Goal: Information Seeking & Learning: Compare options

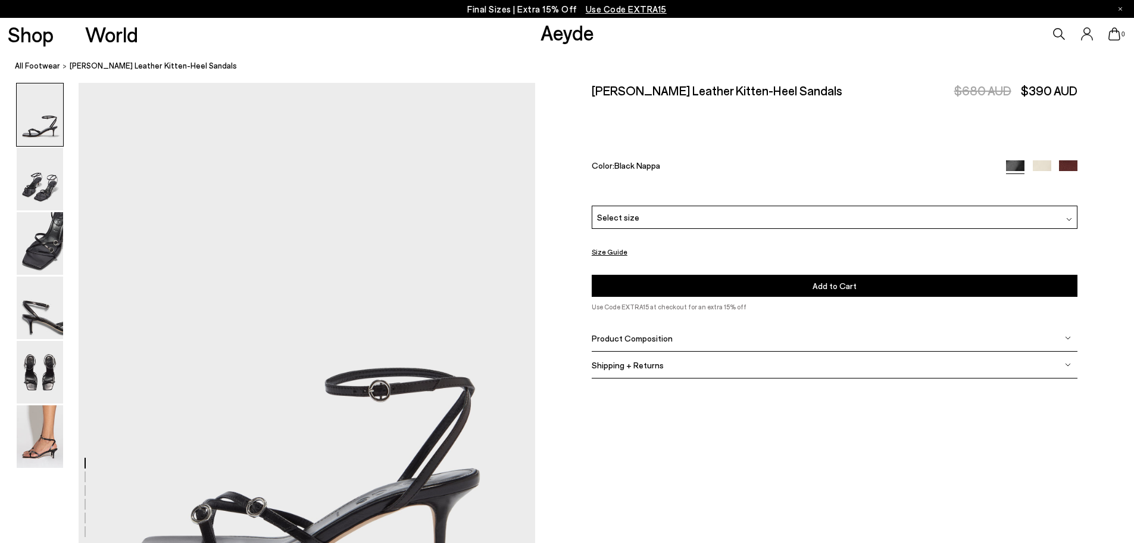
scroll to position [60, 0]
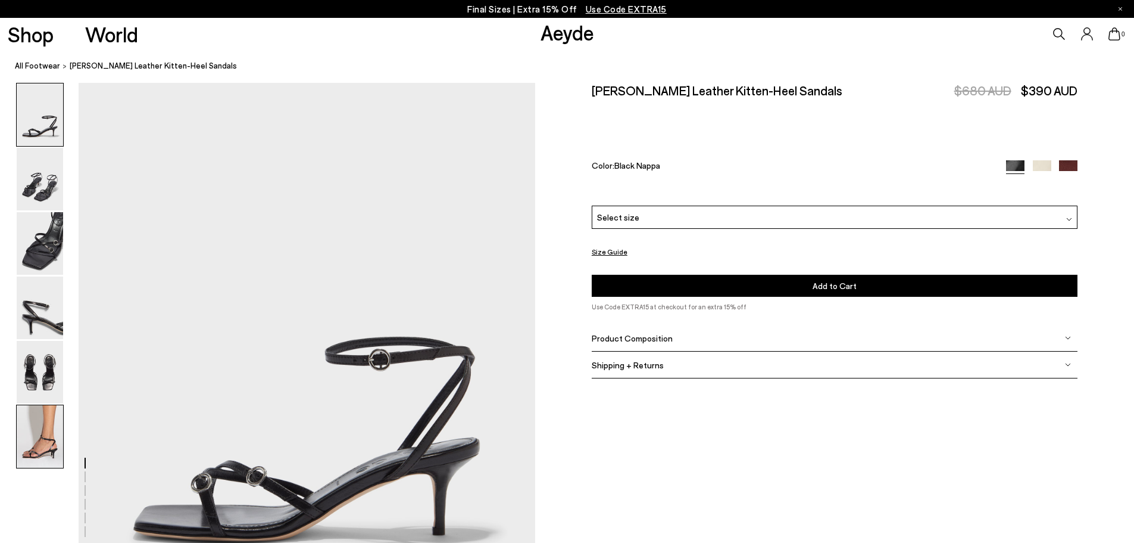
click at [40, 434] on img at bounding box center [40, 436] width 46 height 63
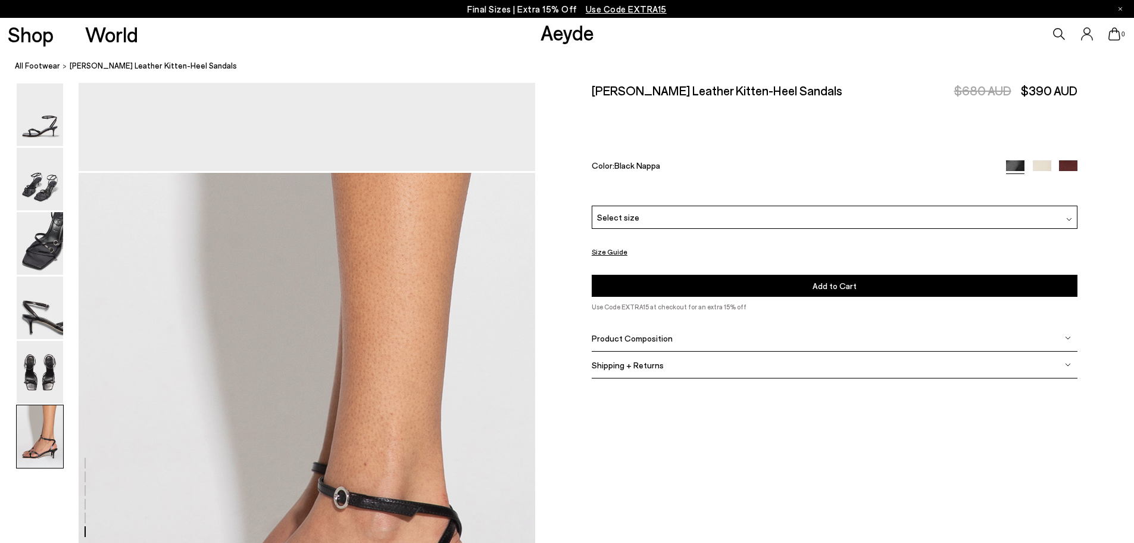
scroll to position [3135, 0]
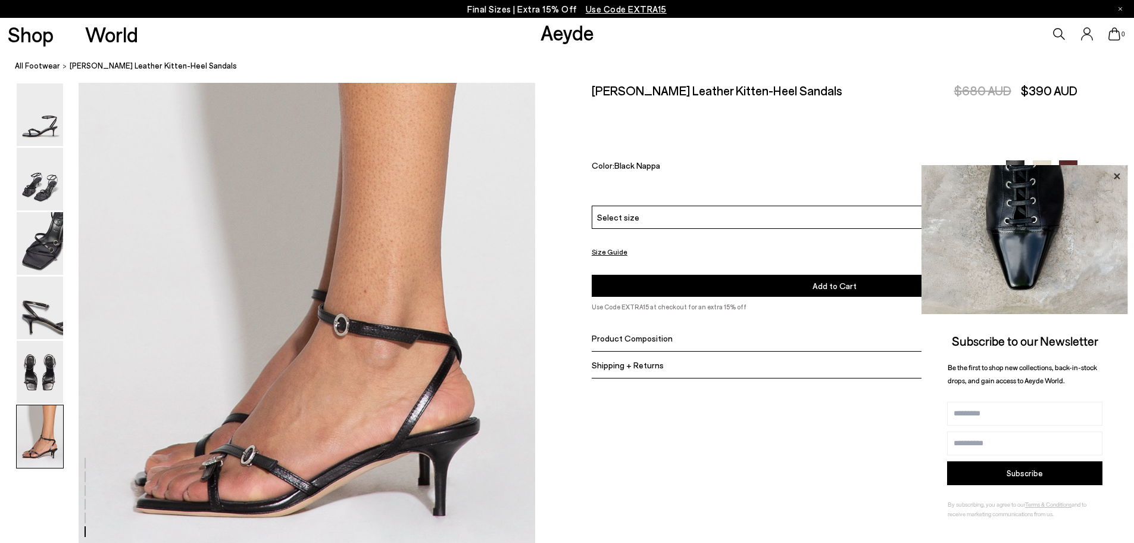
click at [1115, 172] on icon at bounding box center [1116, 176] width 15 height 15
click at [1115, 174] on icon at bounding box center [1117, 176] width 6 height 6
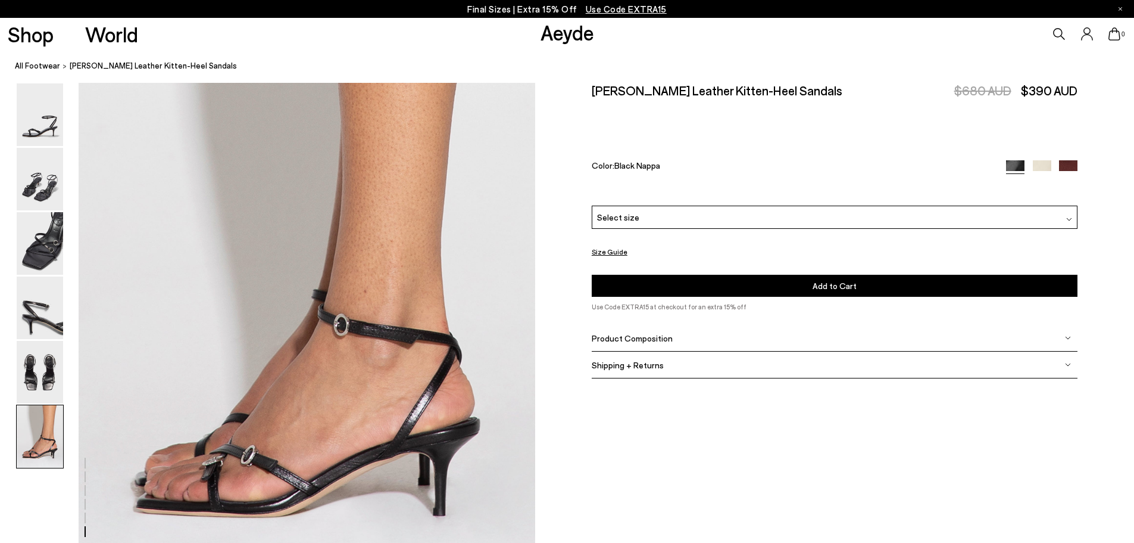
click at [1036, 164] on img at bounding box center [1042, 169] width 18 height 18
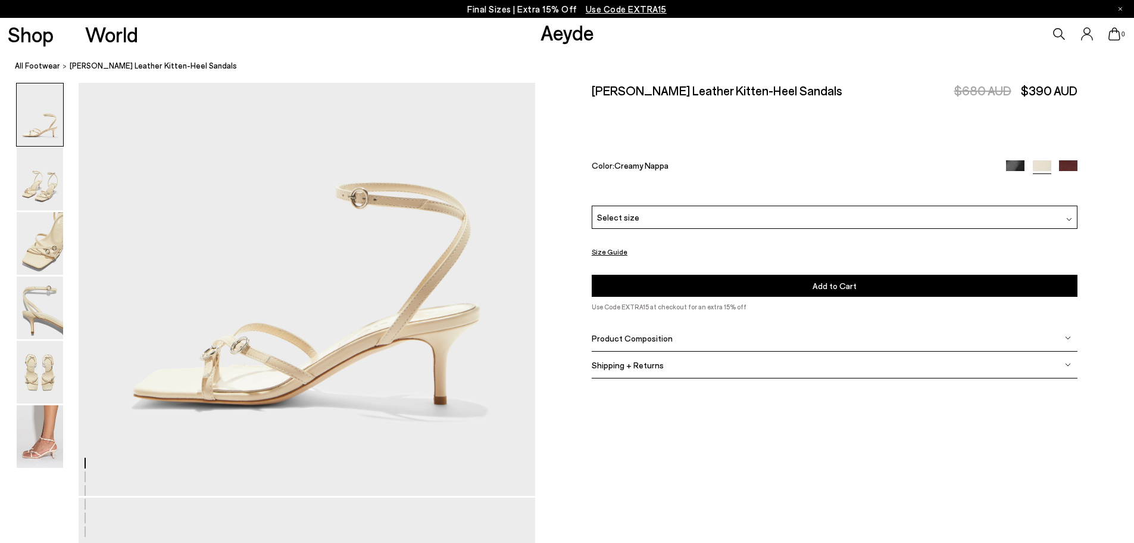
scroll to position [179, 0]
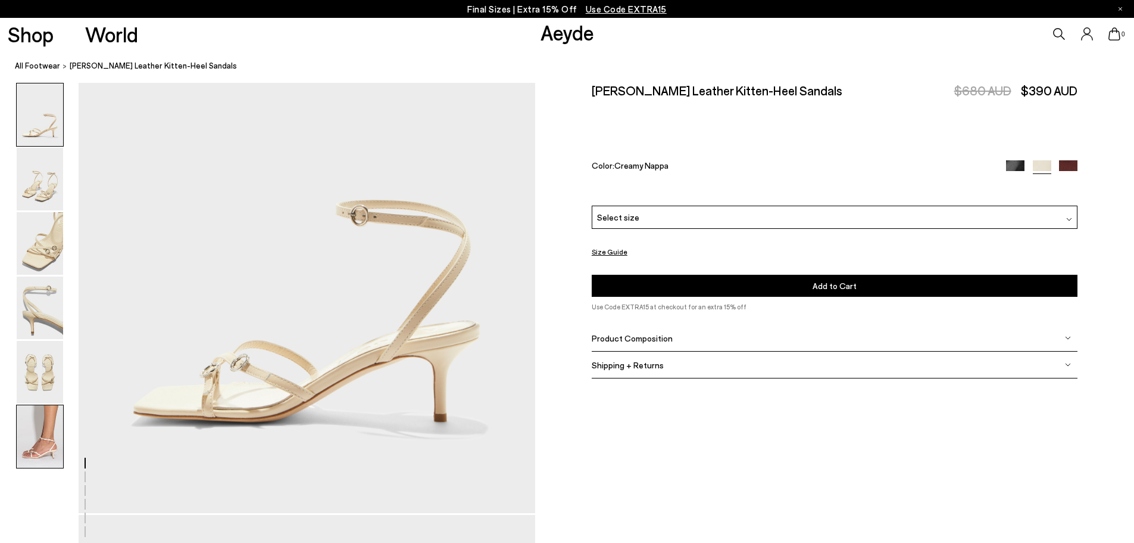
click at [39, 457] on img at bounding box center [40, 436] width 46 height 63
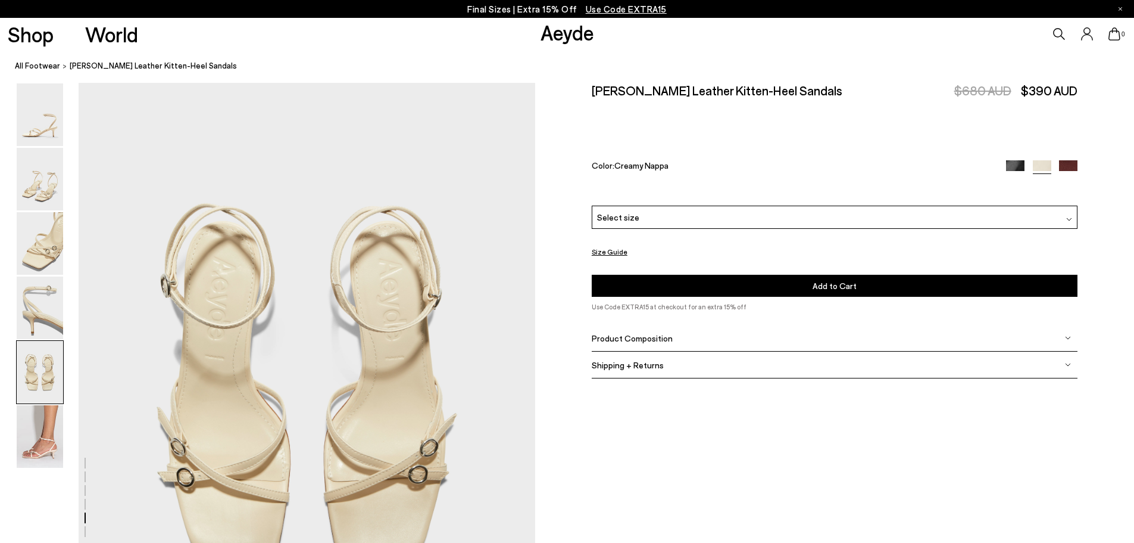
scroll to position [3135, 0]
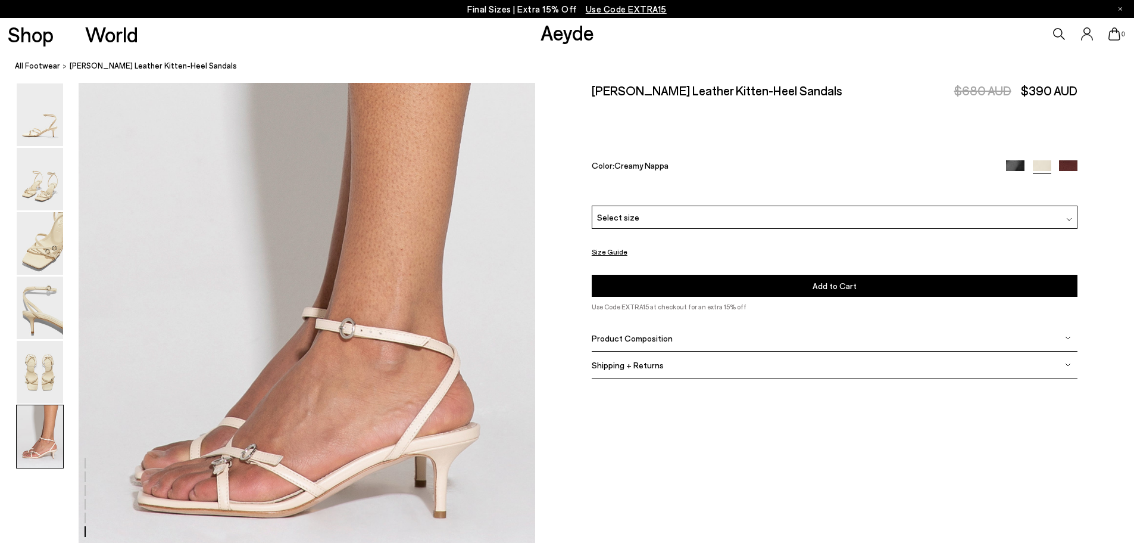
drag, startPoint x: 316, startPoint y: 290, endPoint x: 308, endPoint y: 306, distance: 17.3
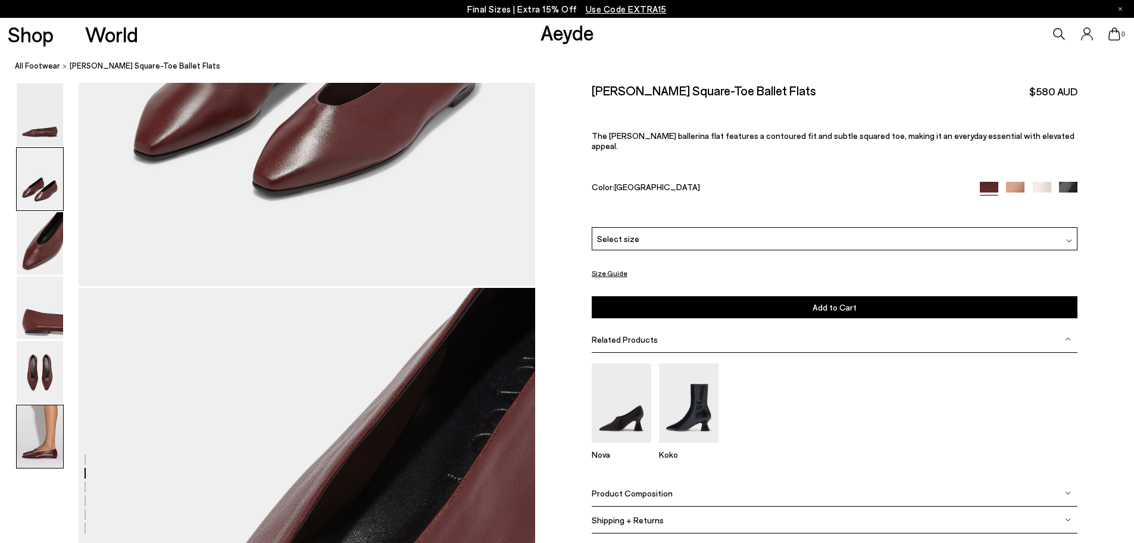
click at [54, 417] on img at bounding box center [40, 436] width 46 height 63
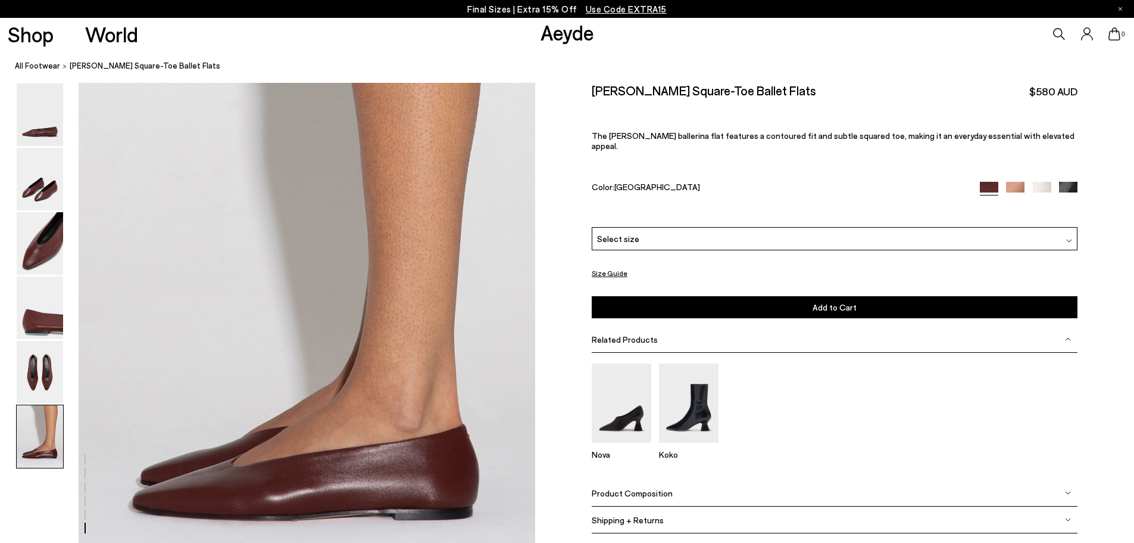
scroll to position [2987, 0]
